Goal: Task Accomplishment & Management: Use online tool/utility

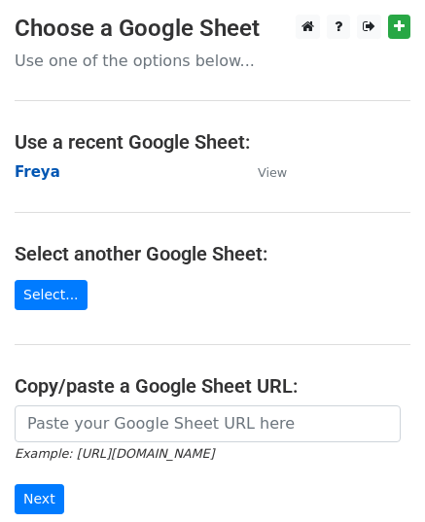
click at [35, 174] on strong "Freya" at bounding box center [38, 172] width 46 height 18
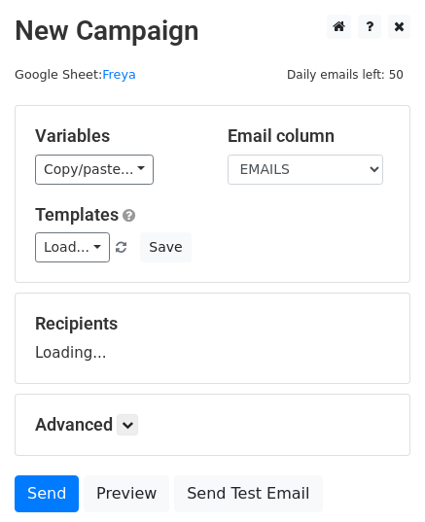
click at [60, 225] on div "Templates Load... Your Logo Digitized – Try Us Once. Custom Embroidered Patches…" at bounding box center [212, 233] width 384 height 59
click at [67, 241] on link "Load..." at bounding box center [72, 247] width 75 height 30
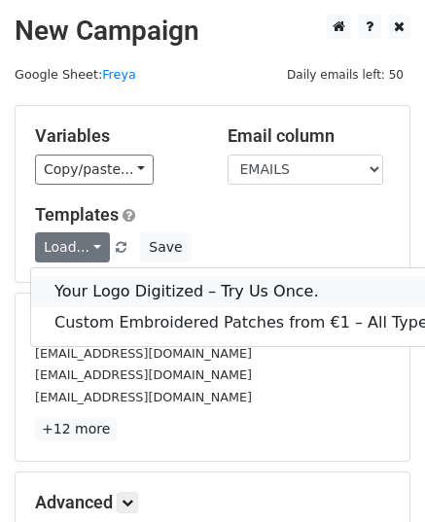
click at [104, 283] on link "Your Logo Digitized – Try Us Once." at bounding box center [248, 291] width 435 height 31
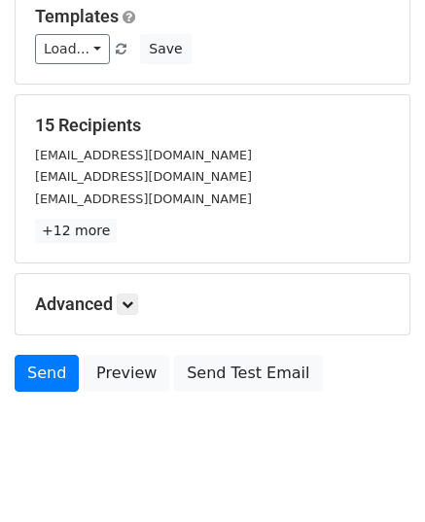
scroll to position [229, 0]
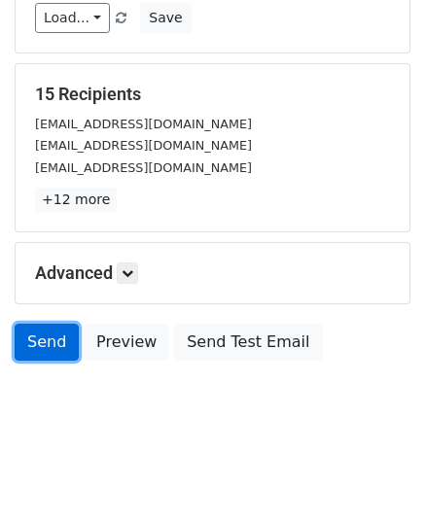
click at [61, 352] on link "Send" at bounding box center [47, 342] width 64 height 37
